Goal: Task Accomplishment & Management: Manage account settings

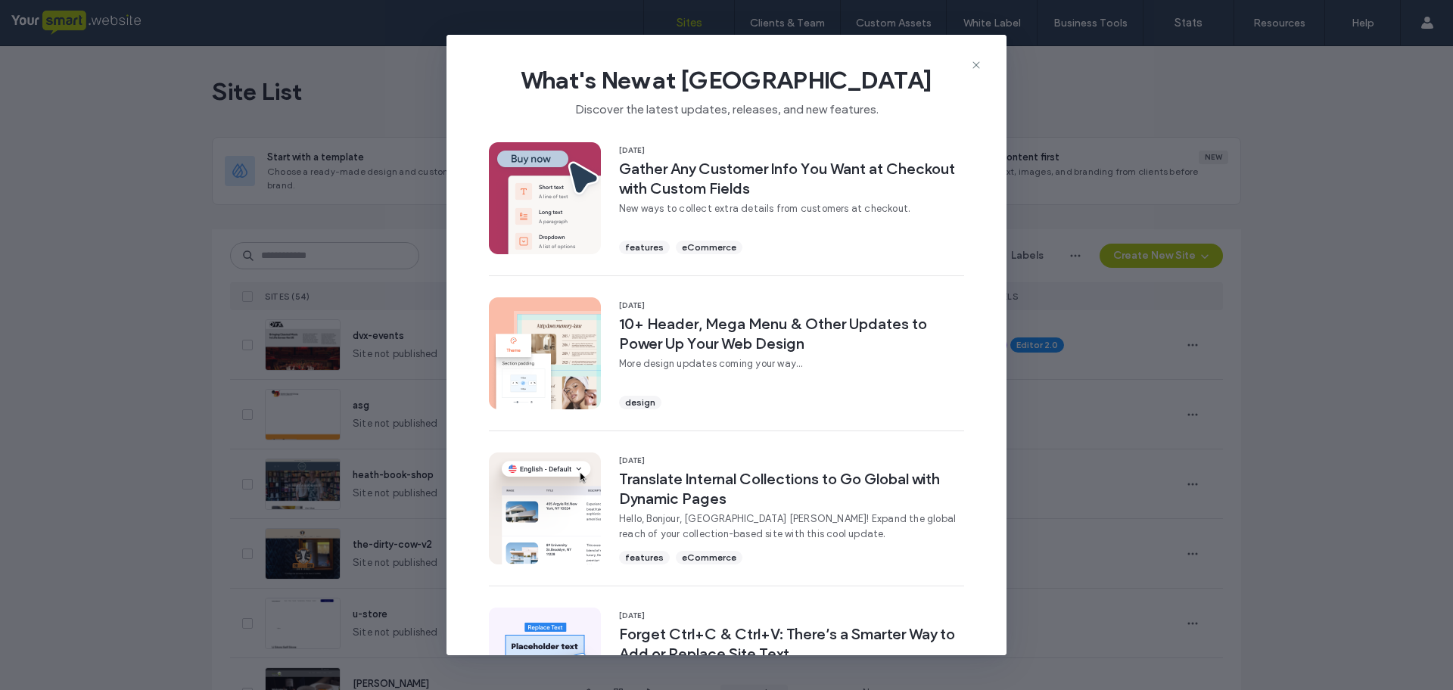
click at [973, 65] on icon at bounding box center [976, 65] width 12 height 12
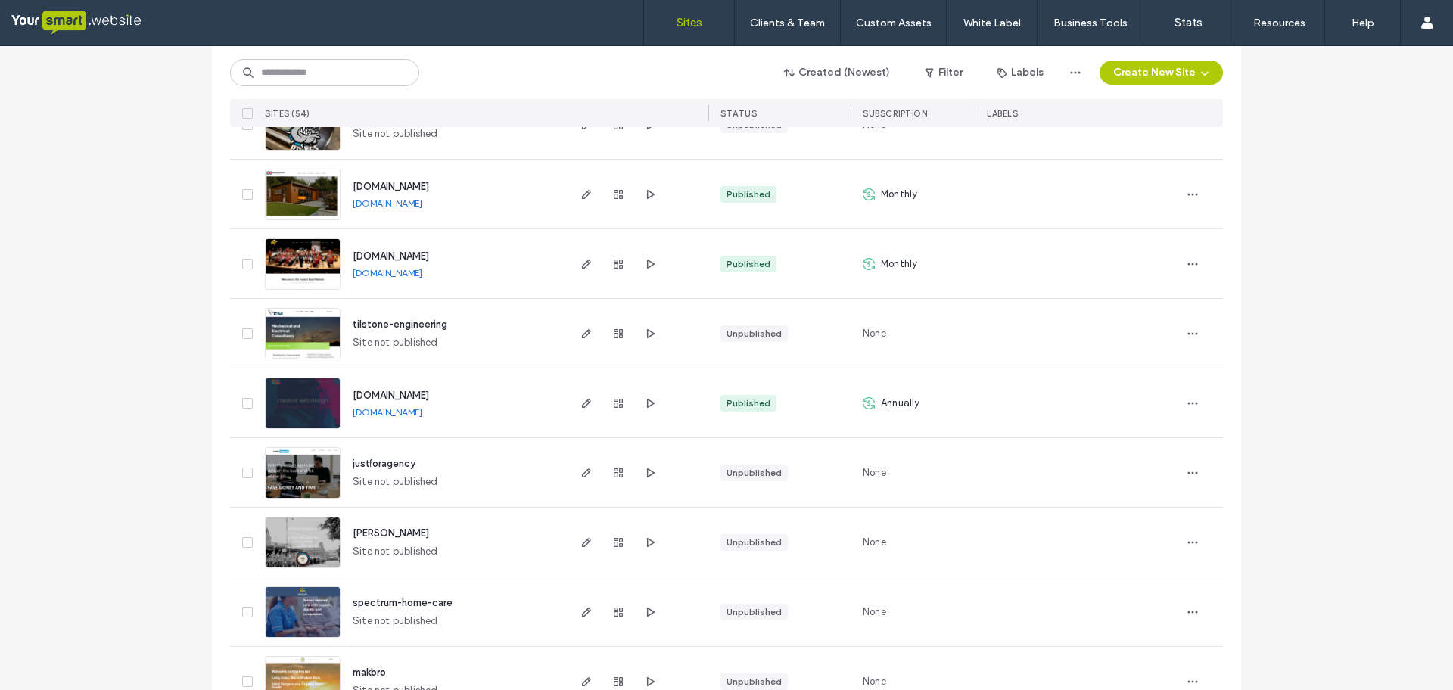
scroll to position [2097, 0]
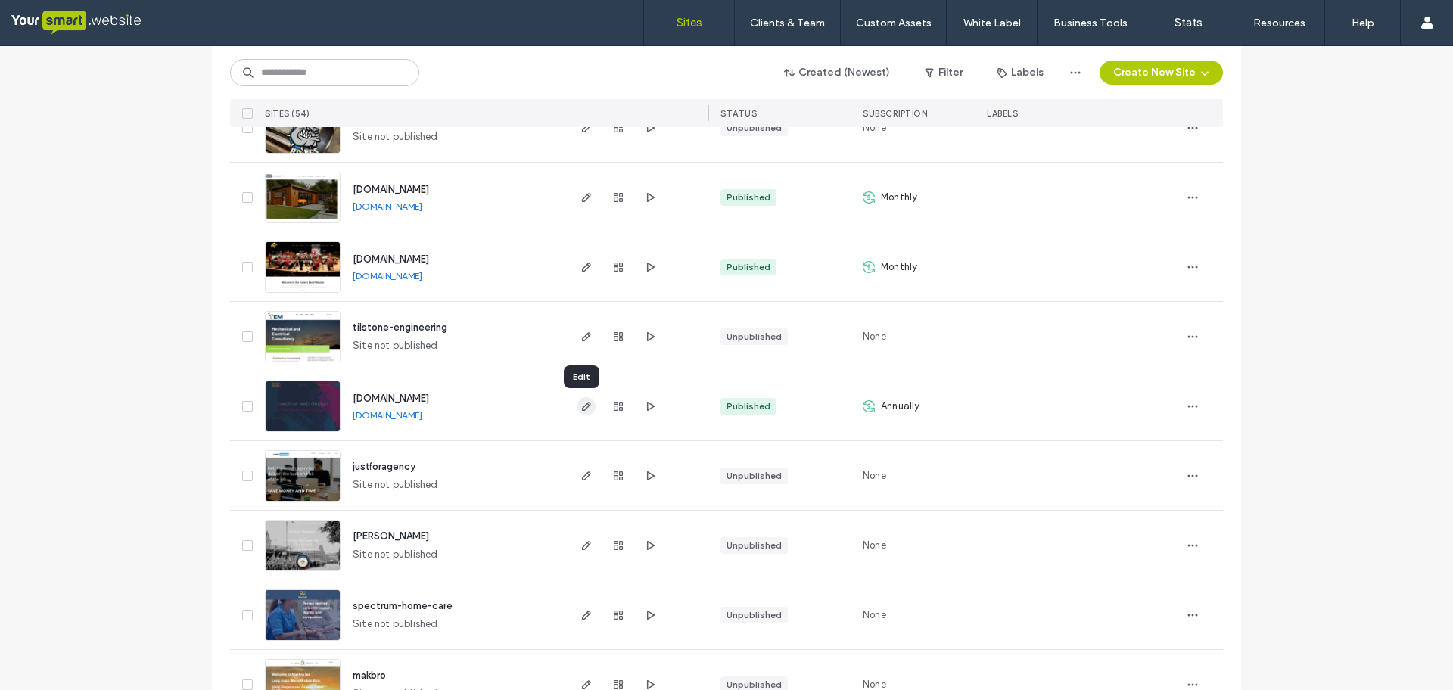
click at [578, 411] on span "button" at bounding box center [587, 406] width 18 height 18
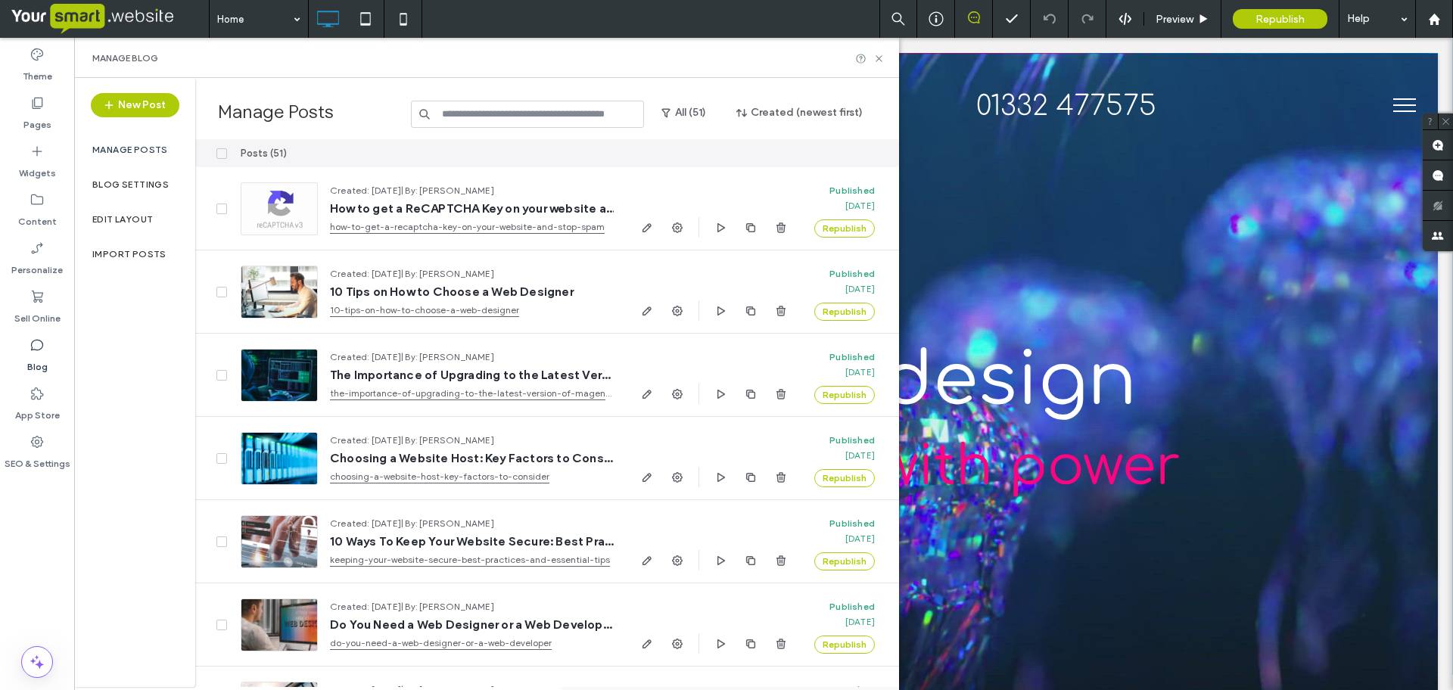
click at [138, 249] on label "Import Posts" at bounding box center [129, 254] width 74 height 11
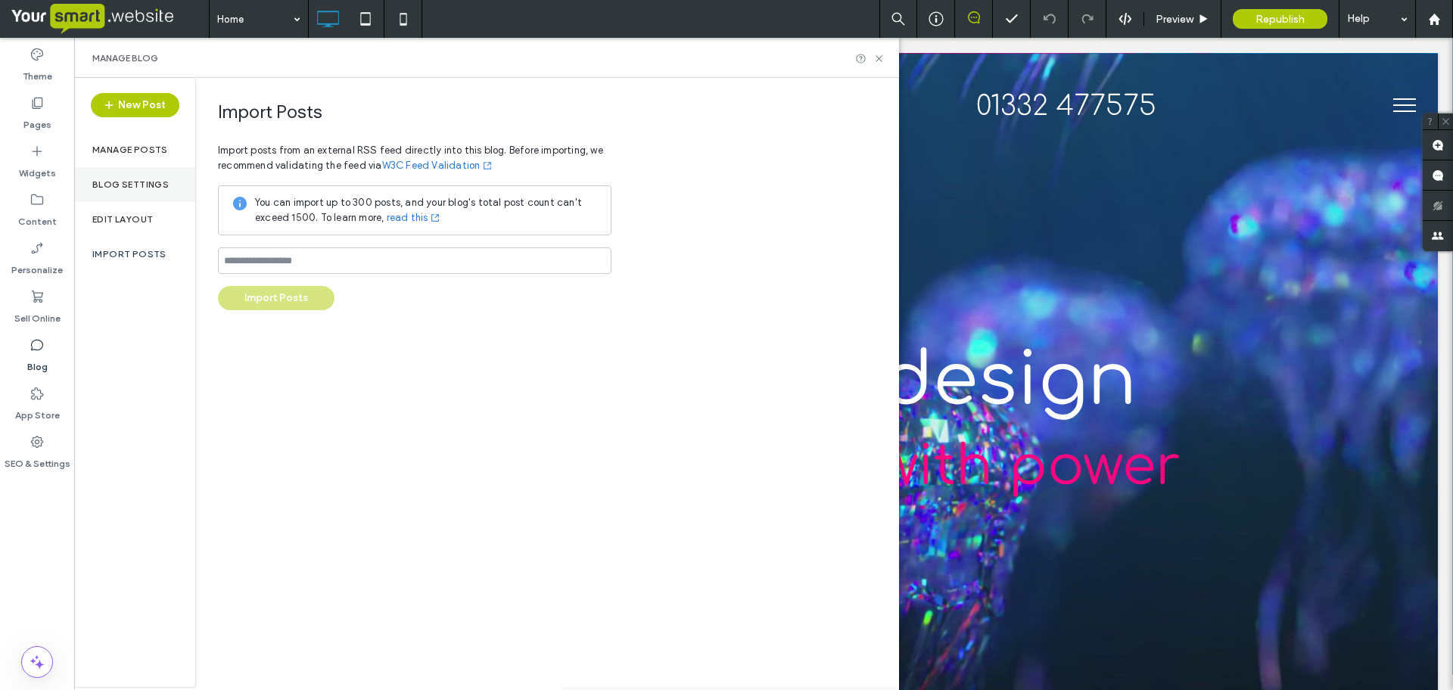
click at [141, 181] on label "Blog Settings" at bounding box center [130, 184] width 76 height 11
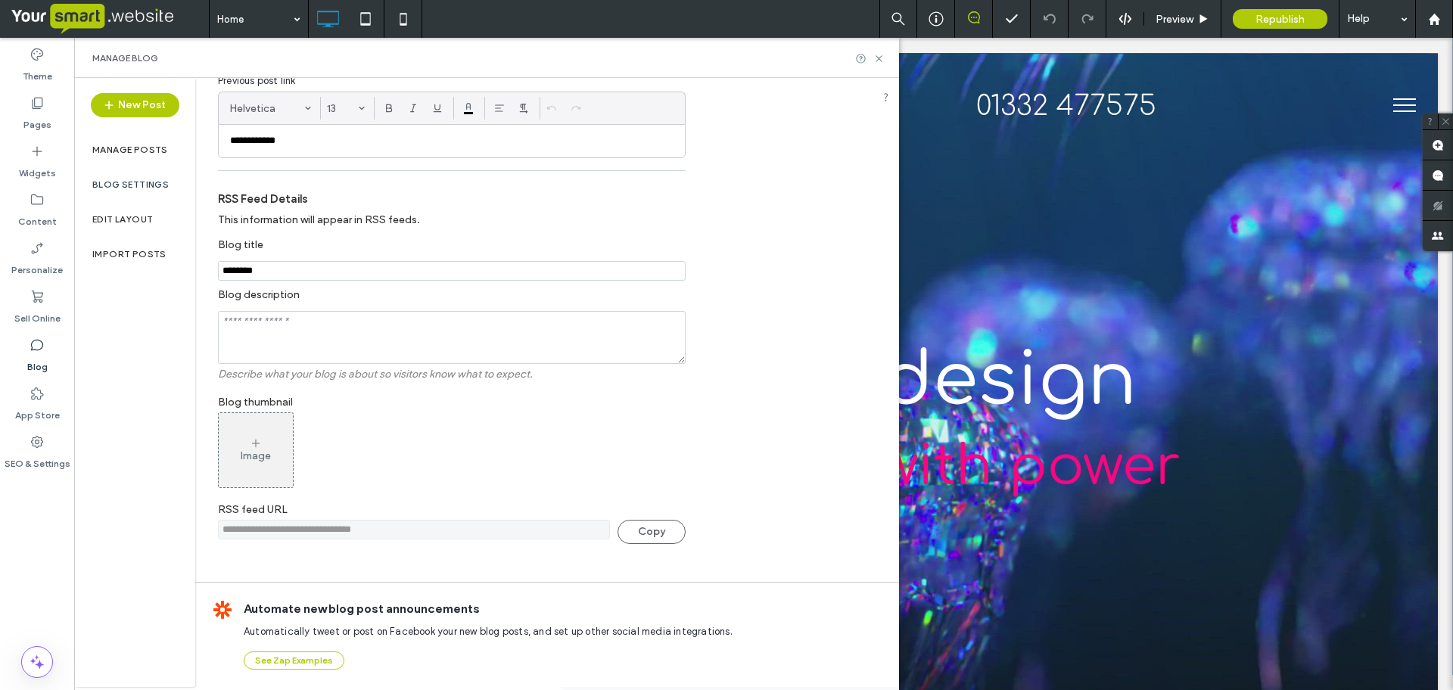
scroll to position [293, 0]
drag, startPoint x: 812, startPoint y: 20, endPoint x: 886, endPoint y: 58, distance: 83.3
click at [885, 58] on icon at bounding box center [878, 58] width 11 height 11
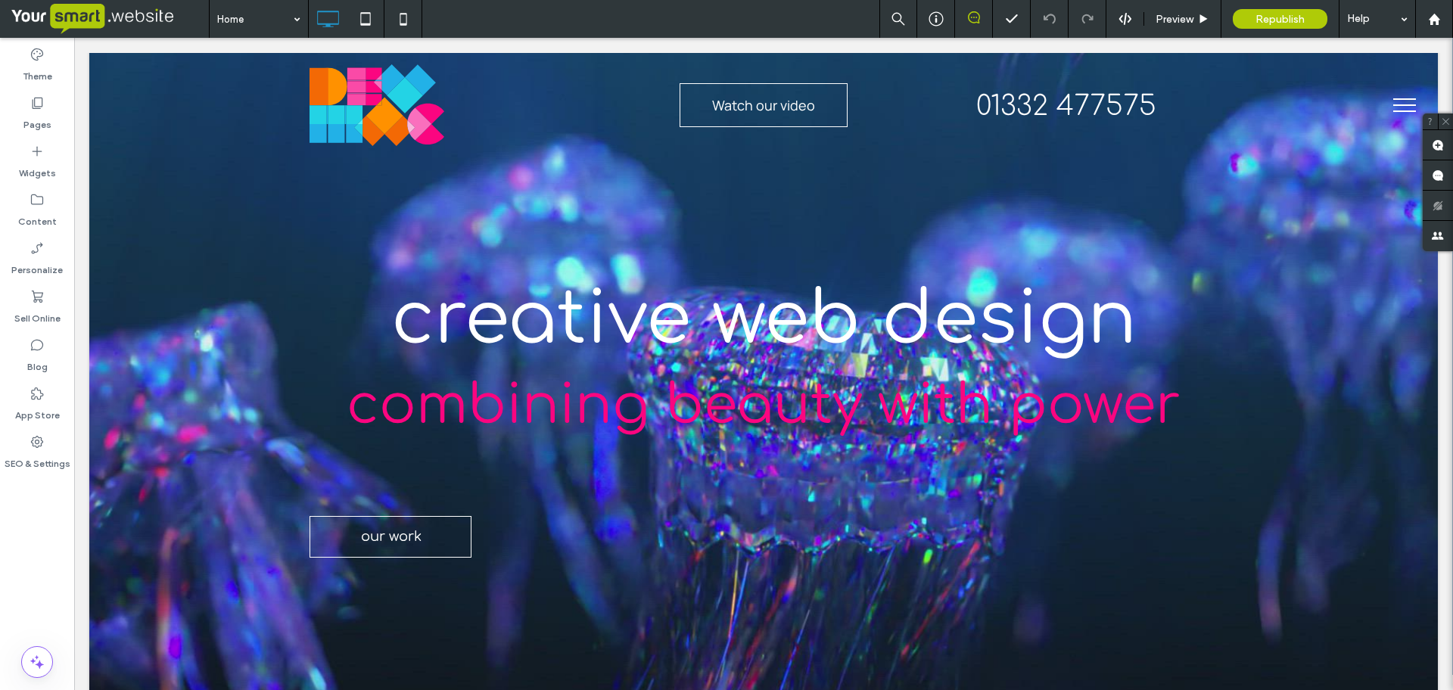
scroll to position [0, 0]
